Goal: Task Accomplishment & Management: Manage account settings

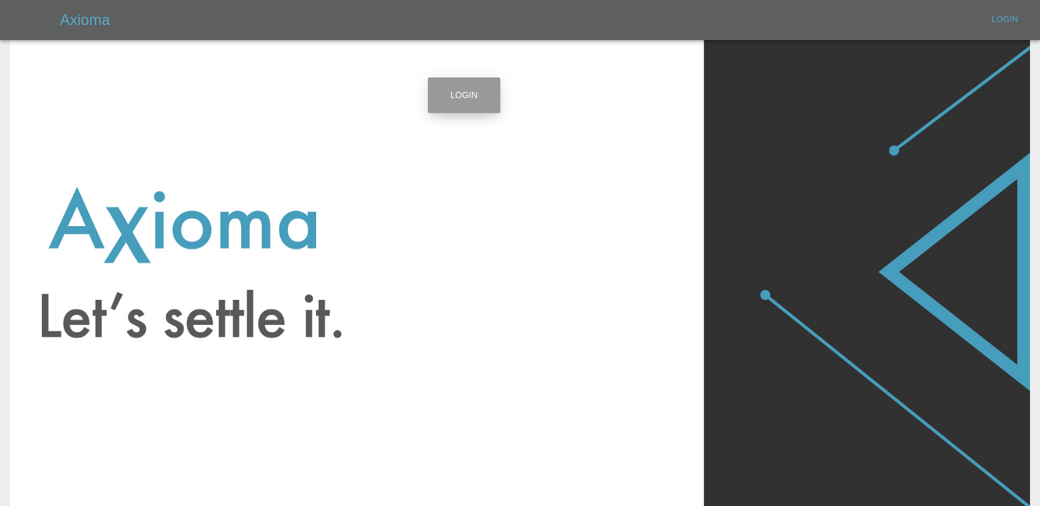
click at [472, 97] on link "Login" at bounding box center [464, 95] width 72 height 36
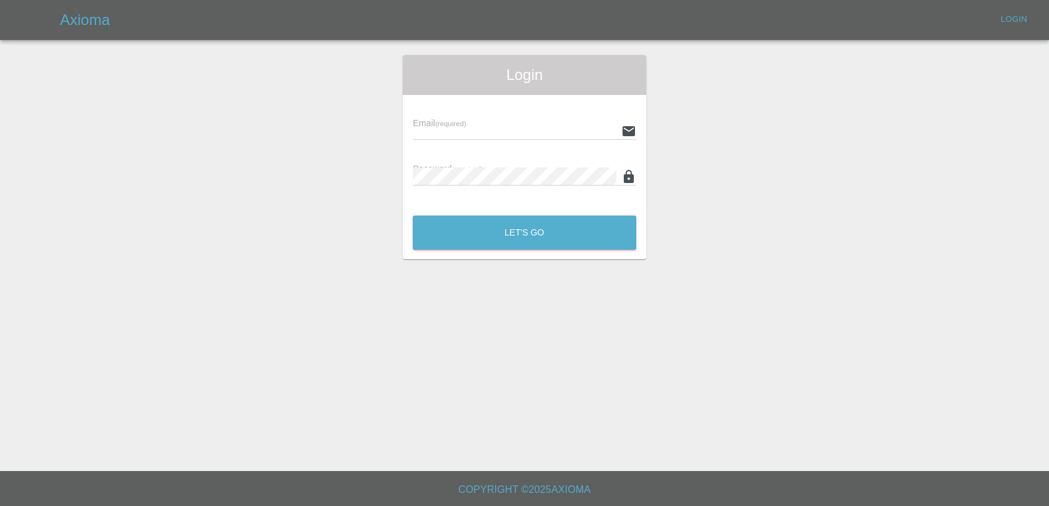
type input "[EMAIL_ADDRESS][DOMAIN_NAME]"
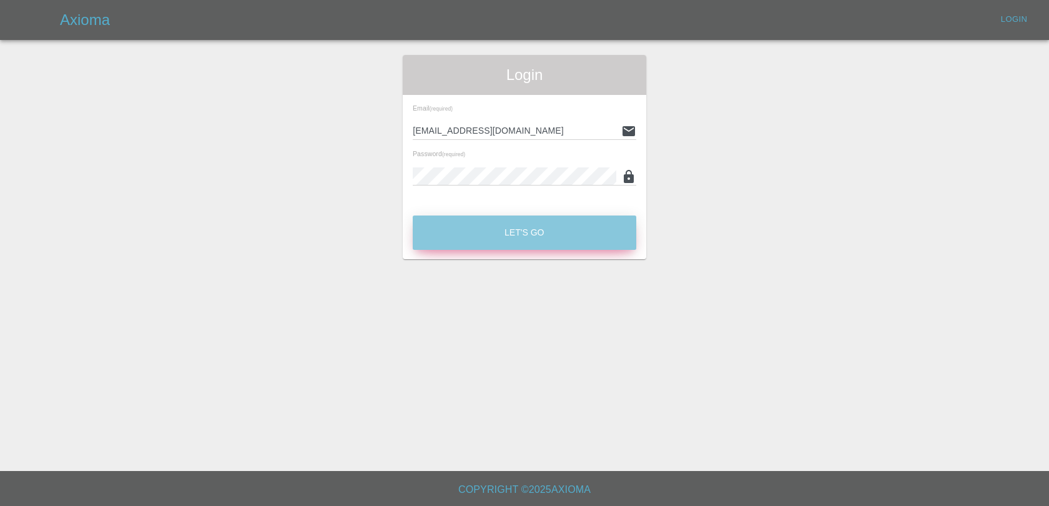
click at [522, 222] on button "Let's Go" at bounding box center [525, 232] width 224 height 34
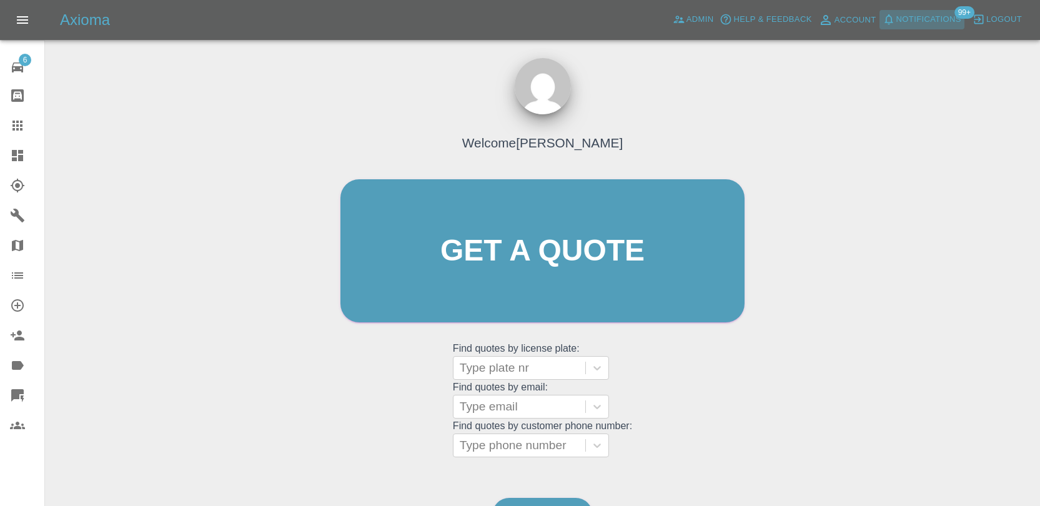
click at [913, 23] on span "Notifications" at bounding box center [928, 19] width 65 height 14
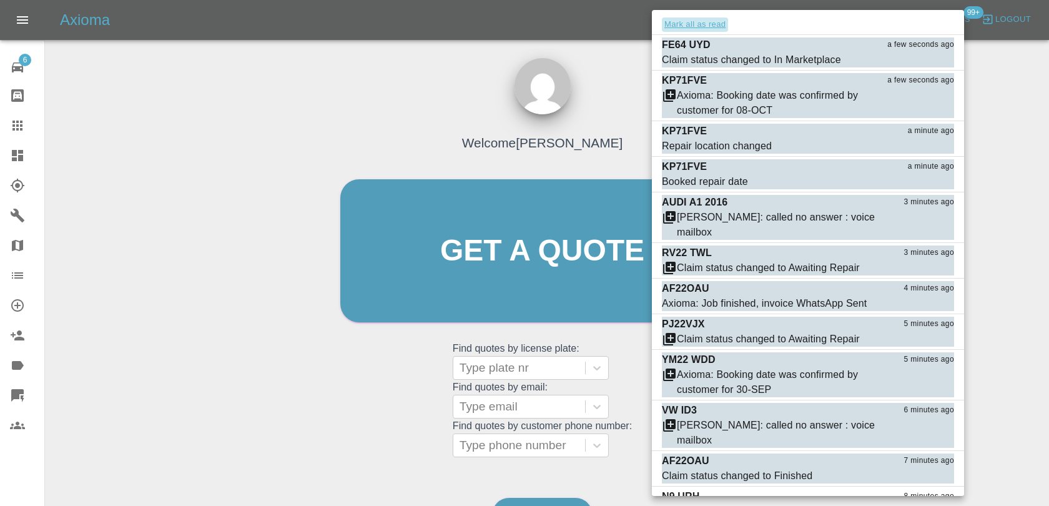
click at [682, 27] on button "Mark all as read" at bounding box center [695, 24] width 66 height 14
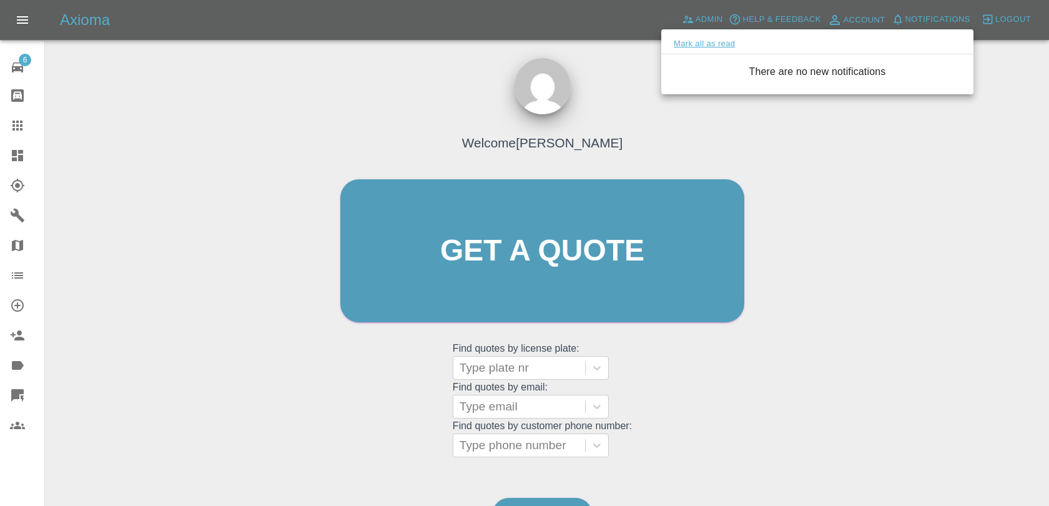
drag, startPoint x: 636, startPoint y: 71, endPoint x: 683, endPoint y: 41, distance: 55.9
click at [640, 69] on div at bounding box center [524, 253] width 1049 height 506
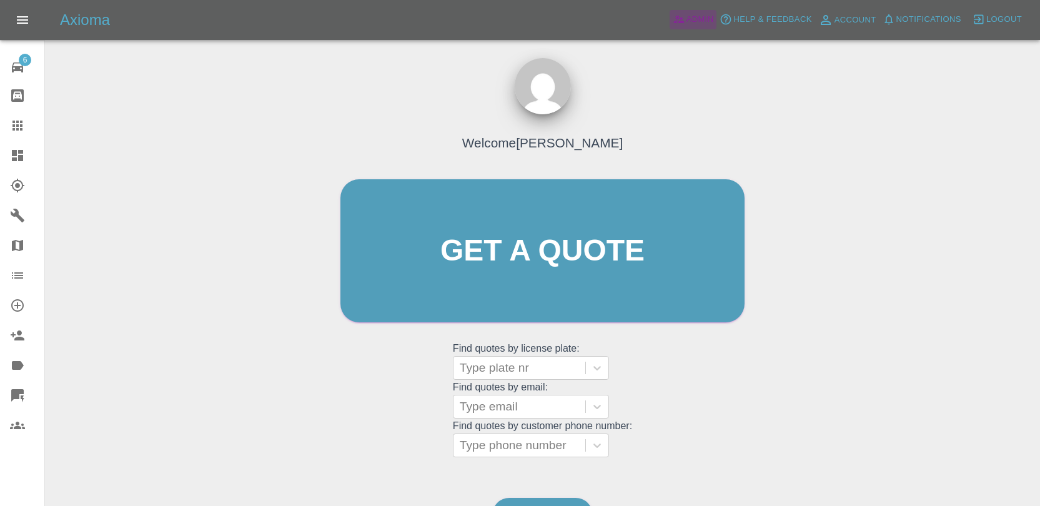
click at [696, 12] on span "Admin" at bounding box center [699, 19] width 27 height 14
